Goal: Task Accomplishment & Management: Use online tool/utility

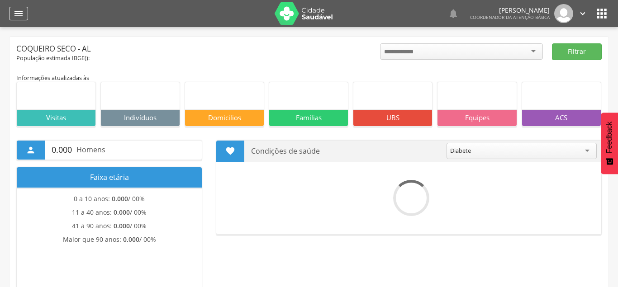
click at [24, 14] on div "" at bounding box center [18, 14] width 19 height 14
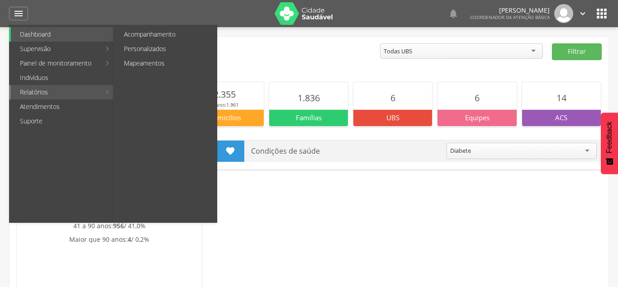
click at [39, 93] on link "Relatórios" at bounding box center [56, 92] width 90 height 14
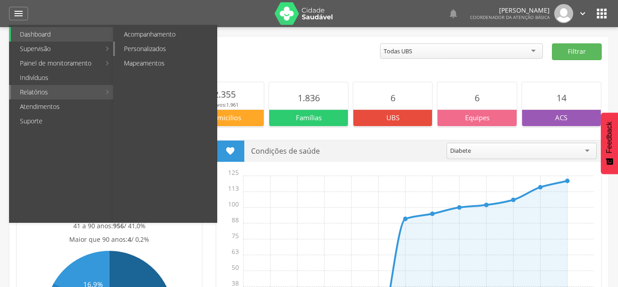
click at [156, 45] on link "Personalizados" at bounding box center [166, 49] width 102 height 14
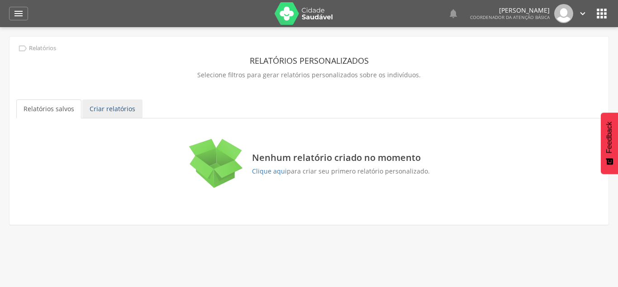
click at [107, 110] on link "Criar relatórios" at bounding box center [112, 109] width 60 height 19
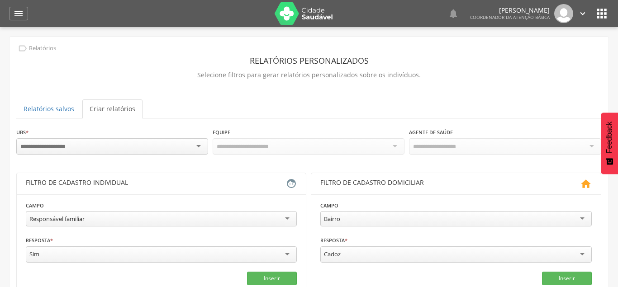
scroll to position [46, 0]
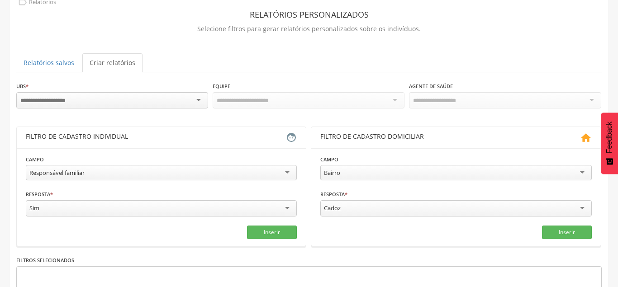
click at [290, 172] on div "Responsável familiar" at bounding box center [161, 172] width 271 height 15
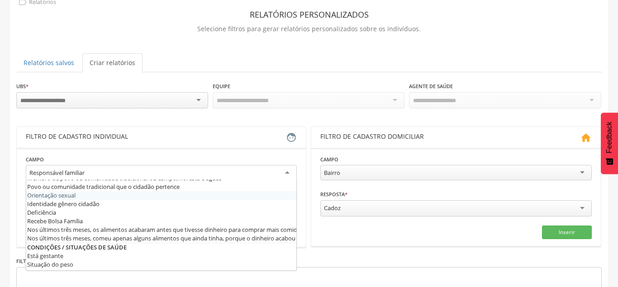
scroll to position [244, 0]
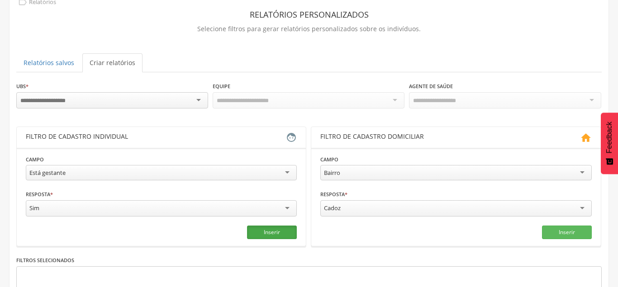
click at [272, 229] on button "Inserir" at bounding box center [272, 233] width 50 height 14
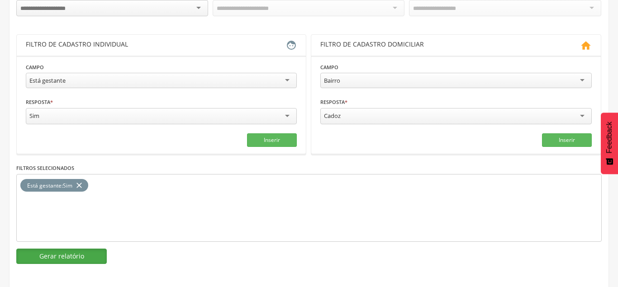
click at [73, 250] on button "Gerar relatório" at bounding box center [61, 256] width 90 height 15
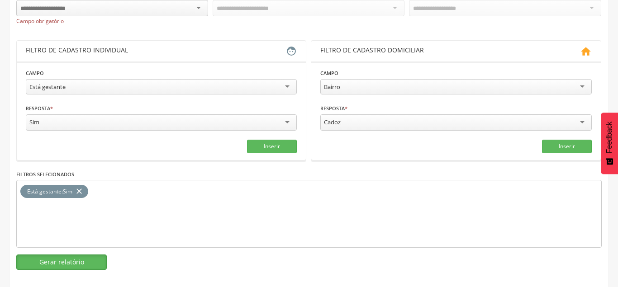
scroll to position [145, 0]
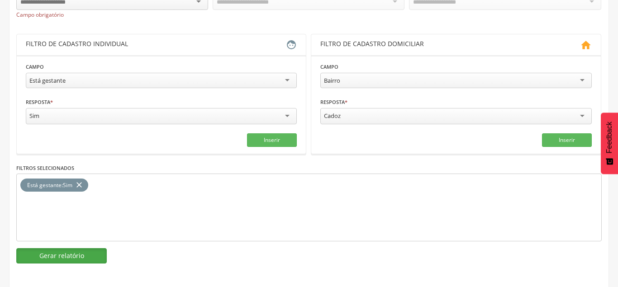
click at [55, 256] on button "Gerar relatório" at bounding box center [61, 255] width 90 height 15
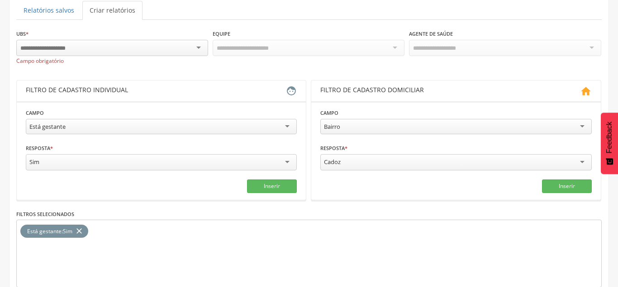
click at [197, 47] on div at bounding box center [112, 48] width 192 height 16
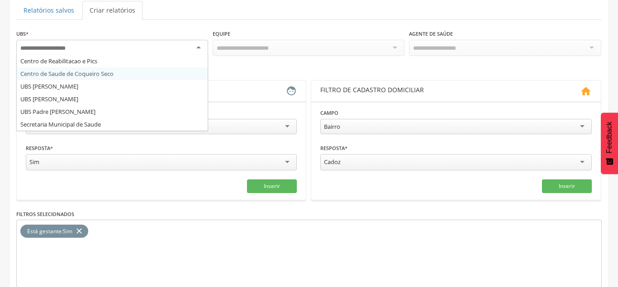
click at [256, 60] on div "Equipe" at bounding box center [309, 46] width 192 height 35
click at [195, 48] on div at bounding box center [112, 48] width 192 height 16
click at [91, 85] on div "**********" at bounding box center [308, 169] width 585 height 281
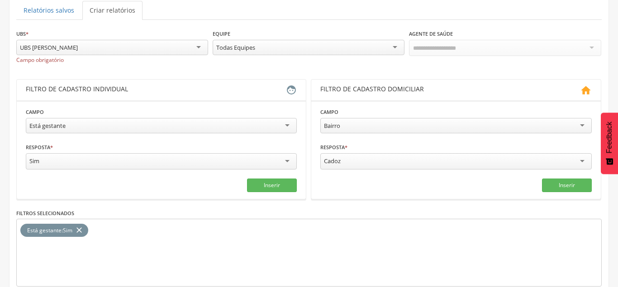
click at [398, 48] on div "Todas Equipes" at bounding box center [309, 47] width 192 height 15
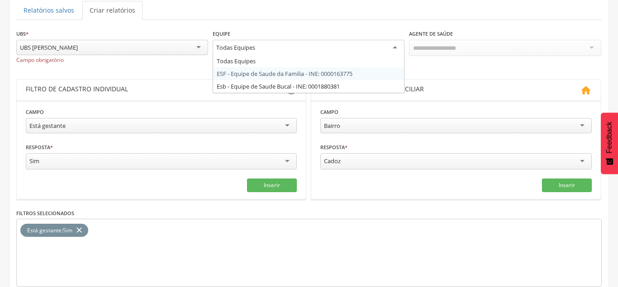
click at [336, 72] on div "**********" at bounding box center [308, 169] width 585 height 280
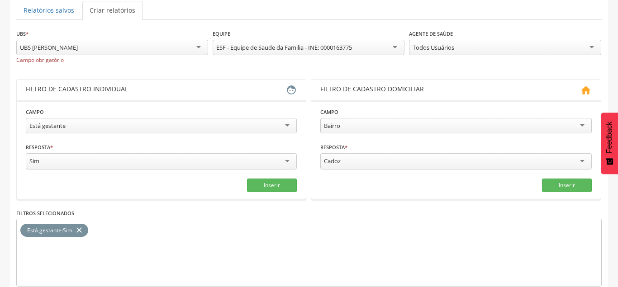
click at [586, 158] on div "Cadoz" at bounding box center [455, 161] width 271 height 16
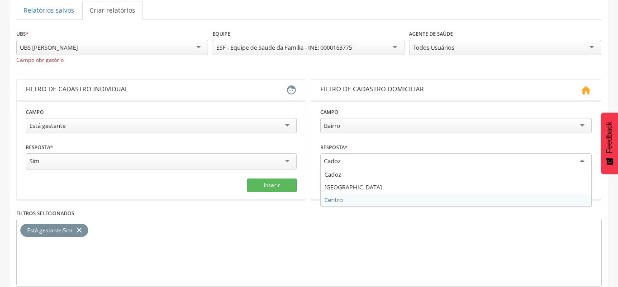
drag, startPoint x: 510, startPoint y: 245, endPoint x: 517, endPoint y: 251, distance: 9.3
click at [515, 248] on div "Está gestante : Sim close" at bounding box center [308, 253] width 585 height 68
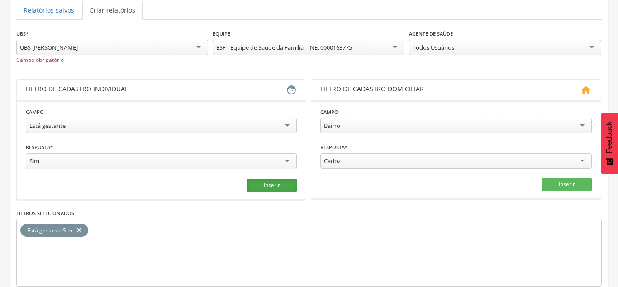
click at [280, 180] on button "Inserir" at bounding box center [272, 186] width 50 height 14
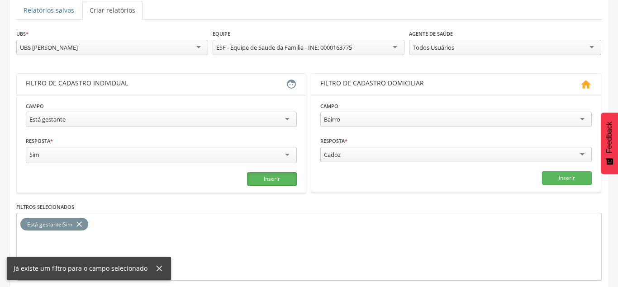
scroll to position [138, 0]
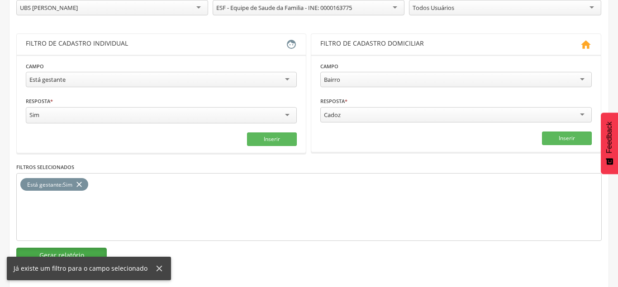
click at [59, 253] on button "Gerar relatório" at bounding box center [61, 255] width 90 height 15
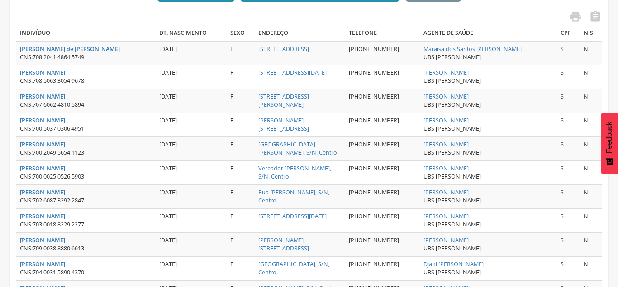
scroll to position [200, 0]
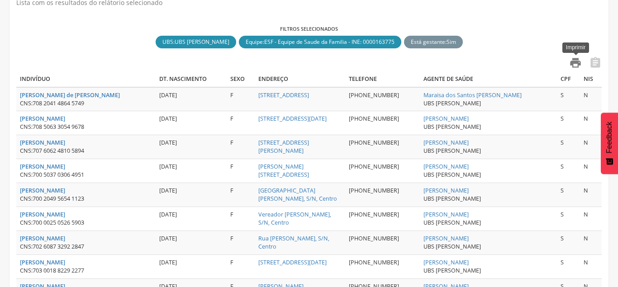
click at [575, 66] on icon "" at bounding box center [575, 63] width 13 height 13
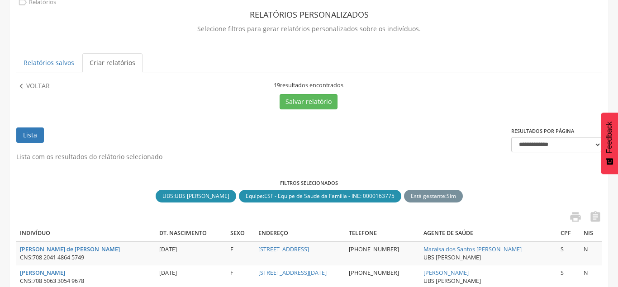
scroll to position [0, 0]
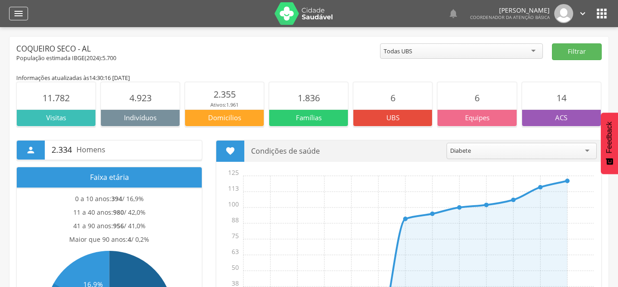
click at [18, 12] on icon "" at bounding box center [18, 13] width 11 height 11
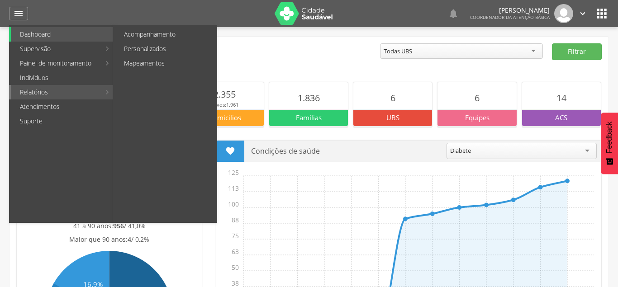
click at [83, 91] on link "Relatórios" at bounding box center [56, 92] width 90 height 14
click at [81, 92] on link "Relatórios" at bounding box center [56, 92] width 90 height 14
click at [142, 49] on link "Personalizados" at bounding box center [166, 49] width 102 height 14
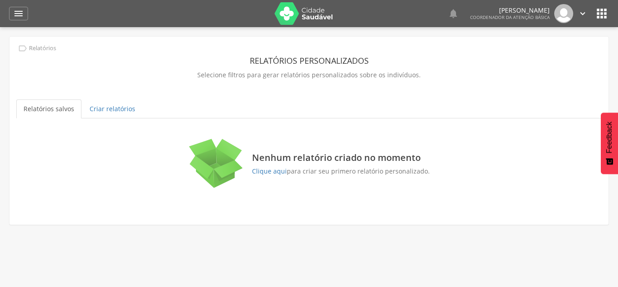
scroll to position [27, 0]
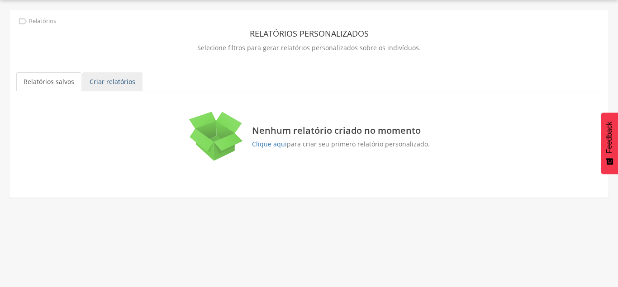
click at [105, 83] on link "Criar relatórios" at bounding box center [112, 81] width 60 height 19
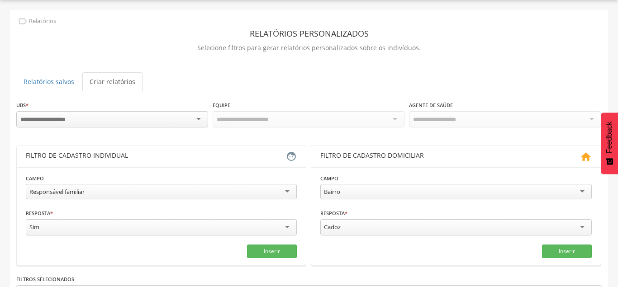
click at [201, 117] on div at bounding box center [112, 119] width 192 height 16
click at [131, 170] on div "**********" at bounding box center [308, 237] width 585 height 275
click at [397, 121] on div "Todas Equipes" at bounding box center [309, 118] width 192 height 15
click at [336, 145] on div "**********" at bounding box center [308, 237] width 585 height 275
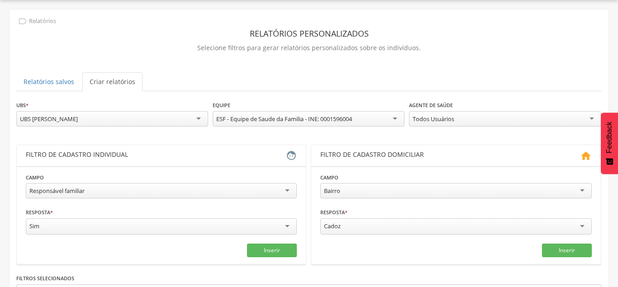
scroll to position [73, 0]
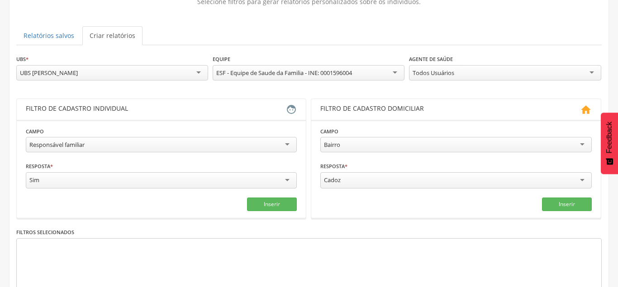
click at [287, 143] on div "Responsável familiar" at bounding box center [161, 144] width 271 height 15
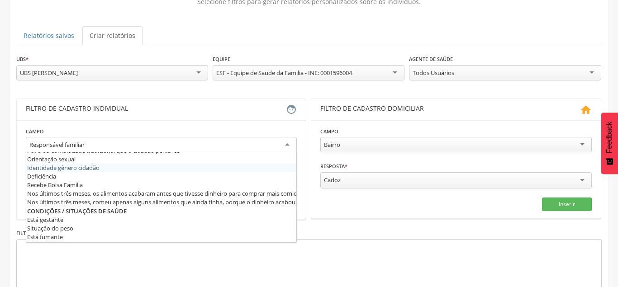
scroll to position [252, 0]
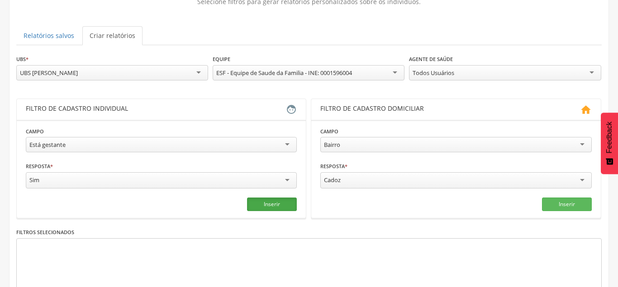
click at [263, 205] on button "Inserir" at bounding box center [272, 205] width 50 height 14
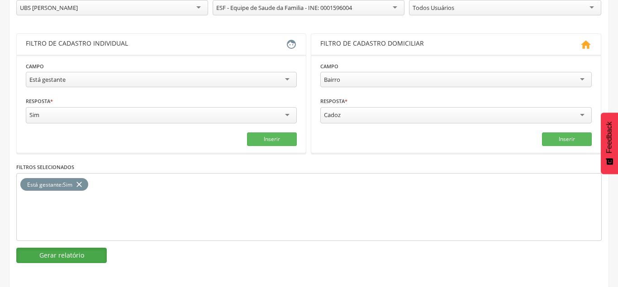
click at [69, 257] on button "Gerar relatório" at bounding box center [61, 255] width 90 height 15
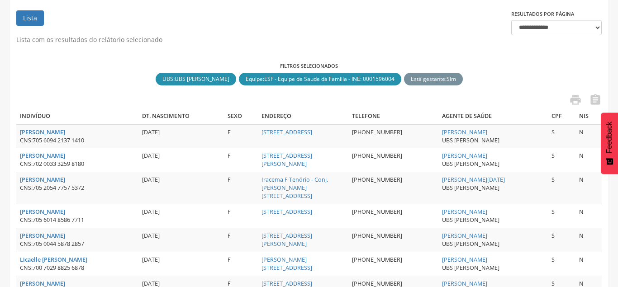
scroll to position [117, 0]
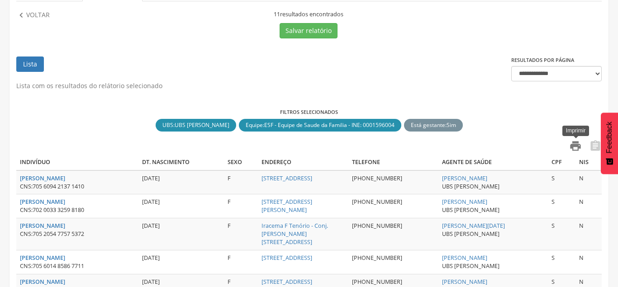
click at [575, 150] on icon "" at bounding box center [575, 146] width 13 height 13
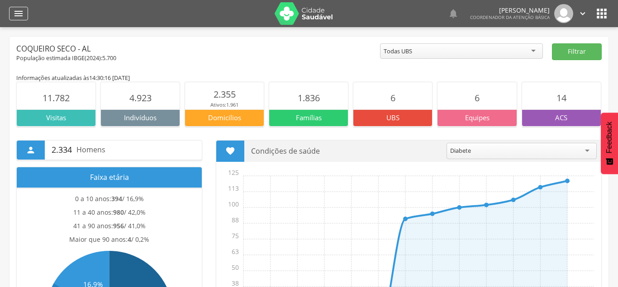
click at [20, 15] on icon "" at bounding box center [18, 13] width 11 height 11
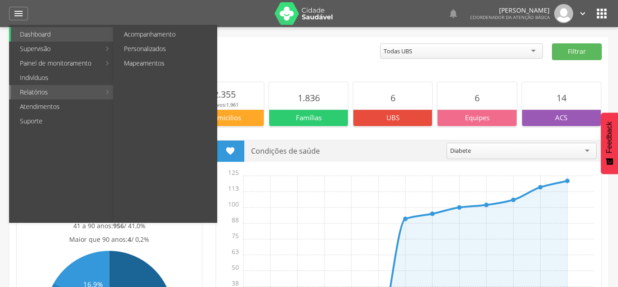
click at [48, 90] on link "Relatórios" at bounding box center [56, 92] width 90 height 14
click at [152, 49] on link "Personalizados" at bounding box center [166, 49] width 102 height 14
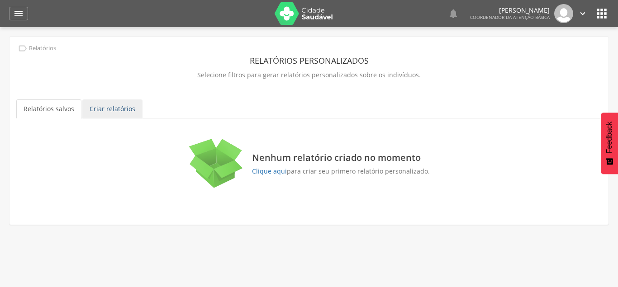
click at [113, 110] on link "Criar relatórios" at bounding box center [112, 109] width 60 height 19
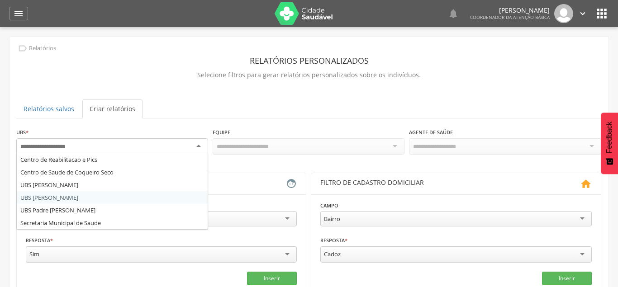
click at [198, 147] on div at bounding box center [112, 146] width 192 height 16
click at [57, 211] on div "**********" at bounding box center [308, 265] width 585 height 275
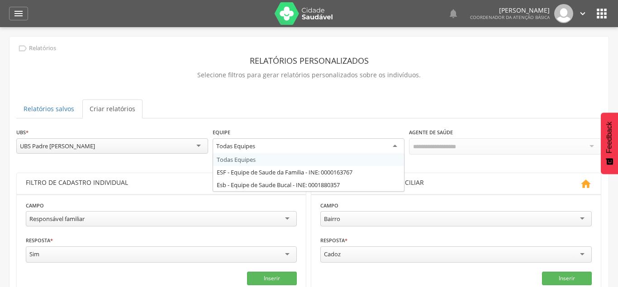
click at [401, 146] on div "Todas Equipes" at bounding box center [309, 146] width 192 height 16
click at [316, 174] on div "**********" at bounding box center [308, 265] width 585 height 275
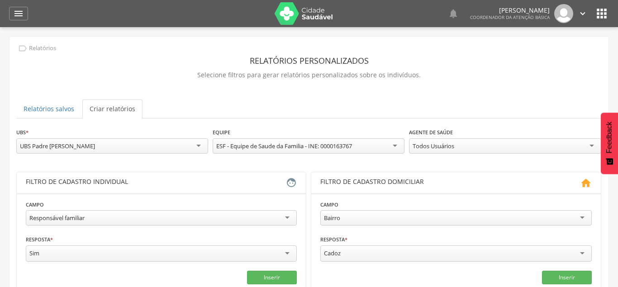
scroll to position [46, 0]
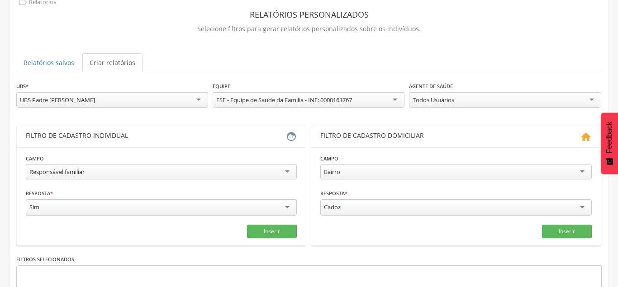
click at [287, 170] on div "Responsável familiar" at bounding box center [161, 171] width 271 height 15
click at [257, 225] on button "Inserir" at bounding box center [272, 232] width 50 height 14
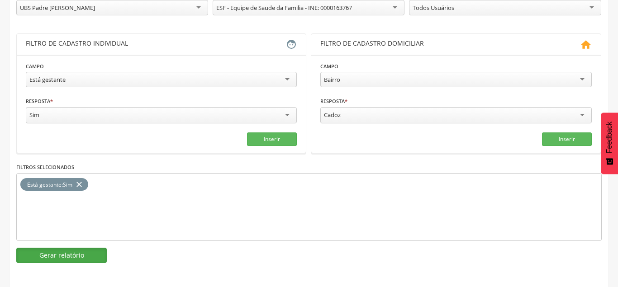
click at [85, 253] on button "Gerar relatório" at bounding box center [61, 255] width 90 height 15
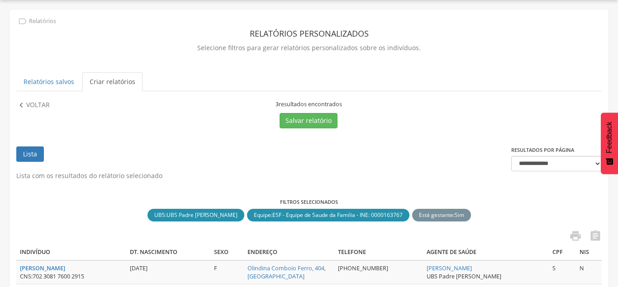
scroll to position [140, 0]
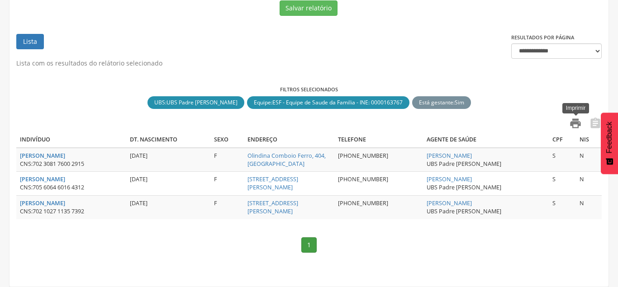
click at [576, 122] on icon "" at bounding box center [575, 123] width 13 height 13
